Goal: Book appointment/travel/reservation

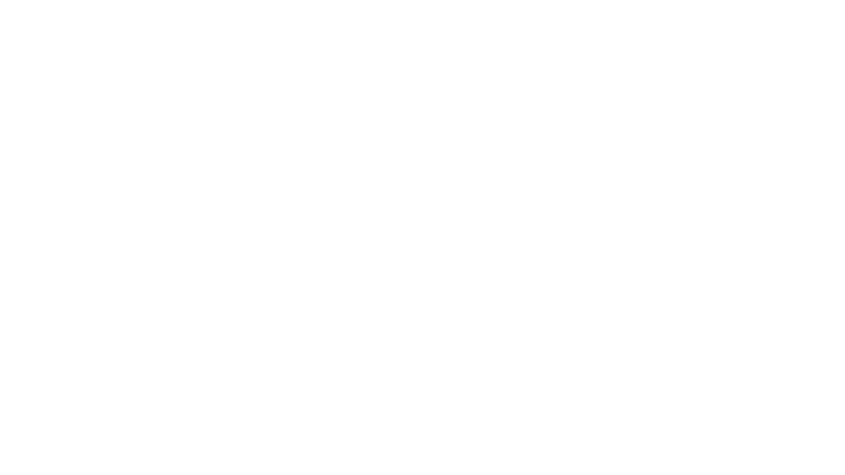
select select "**"
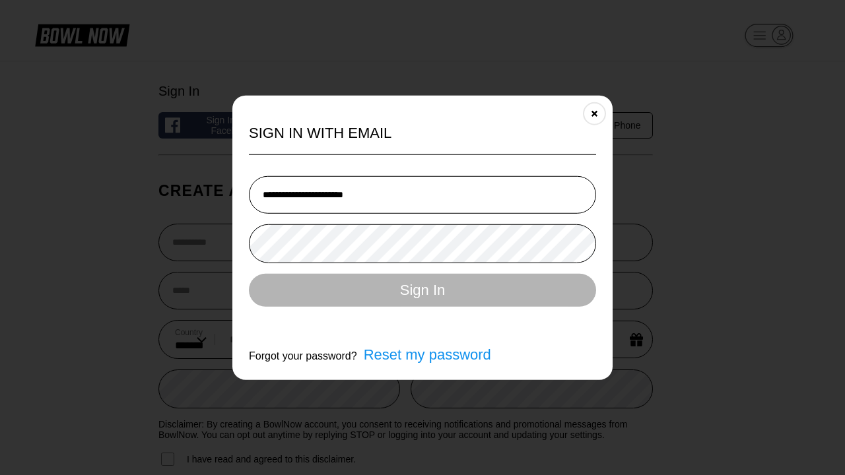
type input "**********"
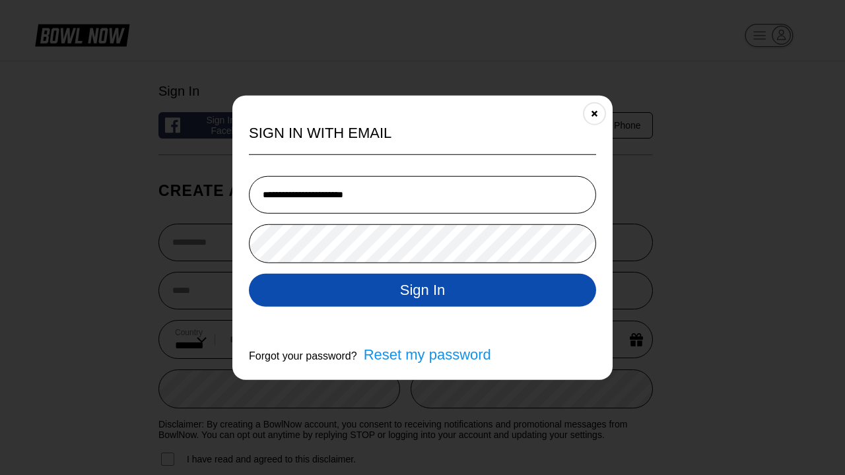
click at [422, 290] on button "Sign In" at bounding box center [422, 289] width 347 height 33
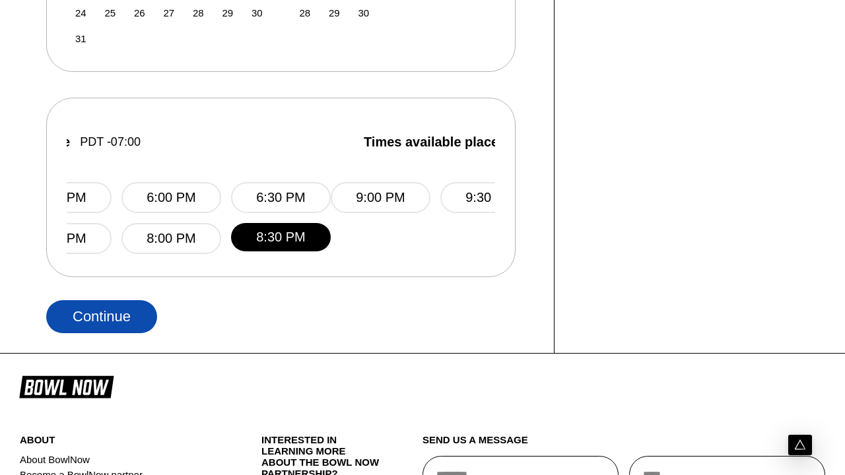
click at [102, 316] on button "Continue" at bounding box center [101, 316] width 111 height 33
